Goal: Communication & Community: Answer question/provide support

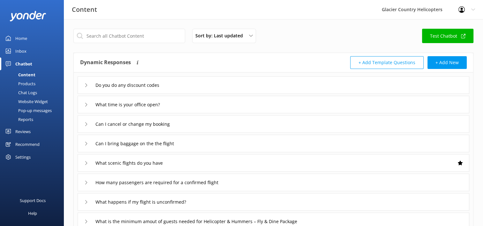
click at [20, 52] on div "Inbox" at bounding box center [20, 51] width 11 height 13
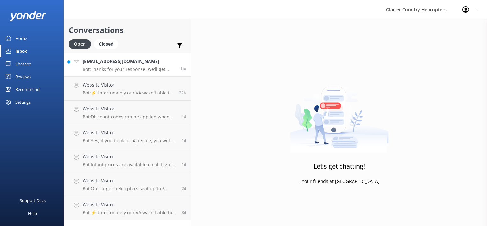
click at [133, 71] on p "Bot: Thanks for your response, we'll get back to you as soon as we can during o…" at bounding box center [129, 69] width 93 height 6
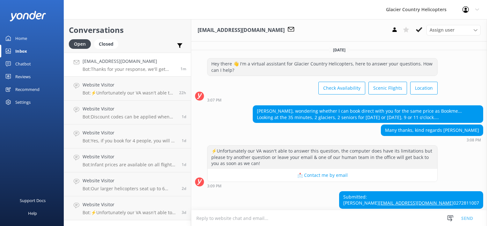
click at [24, 34] on div "Home" at bounding box center [21, 38] width 12 height 13
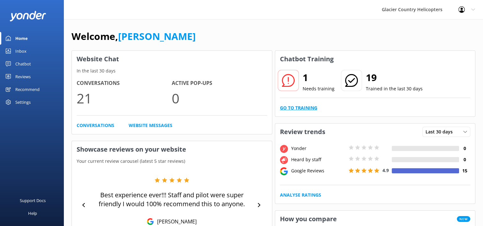
click at [296, 107] on link "Go to Training" at bounding box center [298, 107] width 37 height 7
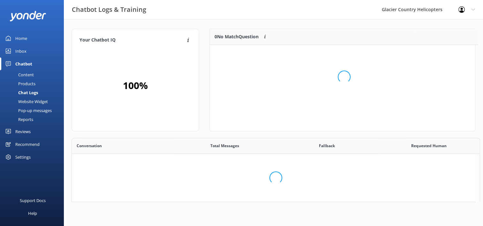
scroll to position [5, 5]
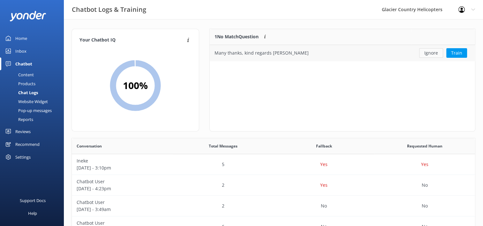
click at [434, 56] on button "Ignore" at bounding box center [431, 53] width 24 height 10
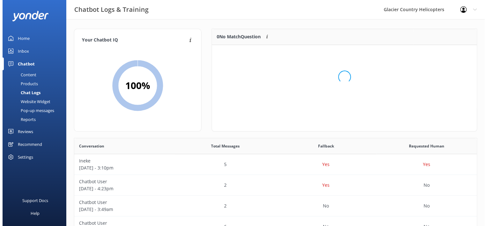
scroll to position [75, 260]
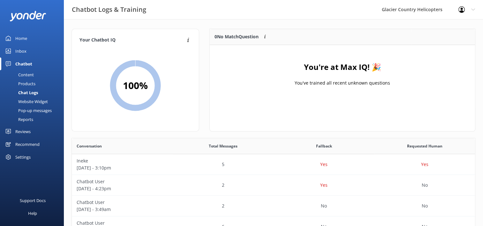
click at [25, 44] on div "Home" at bounding box center [21, 38] width 12 height 13
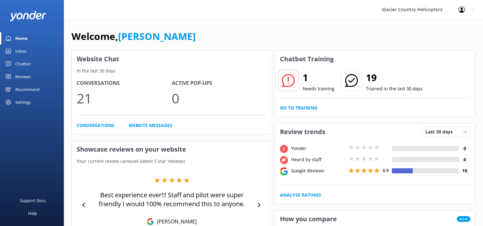
click at [21, 40] on div "Home" at bounding box center [21, 38] width 12 height 13
click at [21, 55] on div "Inbox" at bounding box center [20, 51] width 11 height 13
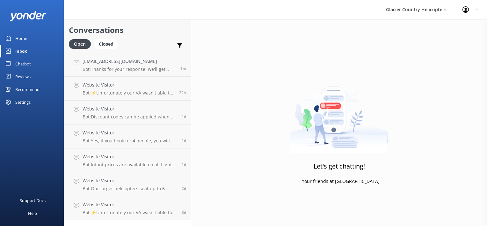
click at [28, 39] on link "Home" at bounding box center [32, 38] width 64 height 13
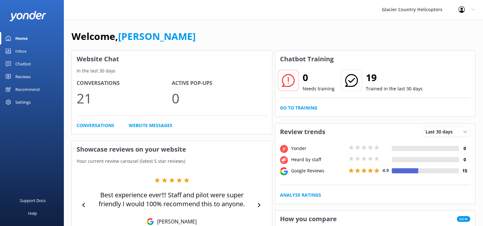
click at [22, 49] on div "Inbox" at bounding box center [20, 51] width 11 height 13
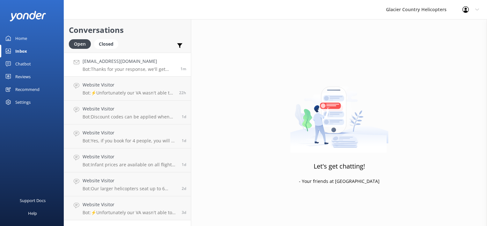
click at [112, 61] on h4 "[EMAIL_ADDRESS][DOMAIN_NAME]" at bounding box center [129, 61] width 93 height 7
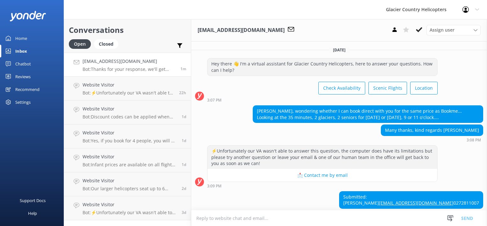
scroll to position [40, 0]
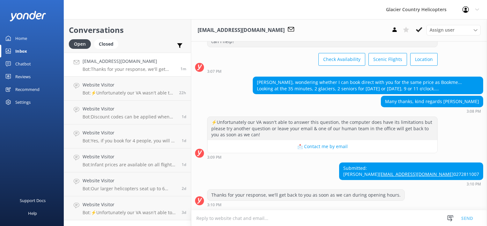
click at [262, 212] on textarea at bounding box center [339, 218] width 296 height 16
click at [221, 211] on textarea "Bookme rates are no transferable and only valid for the time you book. Our book…" at bounding box center [339, 218] width 296 height 16
click at [421, 220] on textarea "Bookme rates are non transferable and only valid for the time you book. Our boo…" at bounding box center [339, 218] width 296 height 16
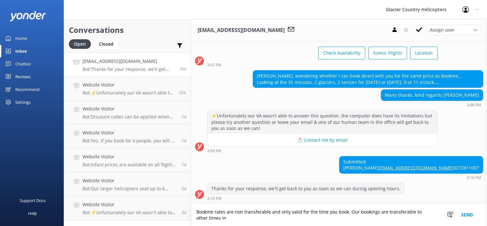
scroll to position [46, 0]
click at [407, 218] on textarea "Bookme rates are non transferable and only valid for the time you book. Our boo…" at bounding box center [339, 215] width 296 height 22
click at [408, 218] on textarea "Bookme rates are non-transferable and only valid for the time you book. Our boo…" at bounding box center [339, 215] width 296 height 22
click at [357, 211] on textarea "Bookme rates are non-transferable and only valid for the time you book. Our boo…" at bounding box center [339, 215] width 296 height 22
click at [406, 215] on textarea "Bookme rates are non-transferable and only valid for the time you book. Our dir…" at bounding box center [339, 215] width 296 height 22
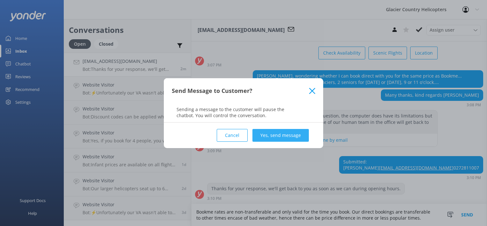
type textarea "Bookme rates are non-transferable and only valid for the time you book. Our dir…"
click at [282, 137] on button "Yes, send message" at bounding box center [281, 135] width 56 height 13
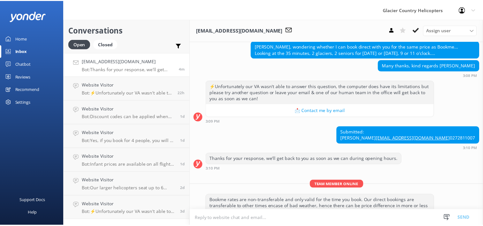
scroll to position [66, 0]
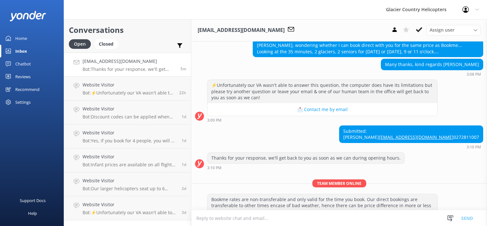
click at [21, 39] on div "Home" at bounding box center [21, 38] width 12 height 13
